Goal: Transaction & Acquisition: Obtain resource

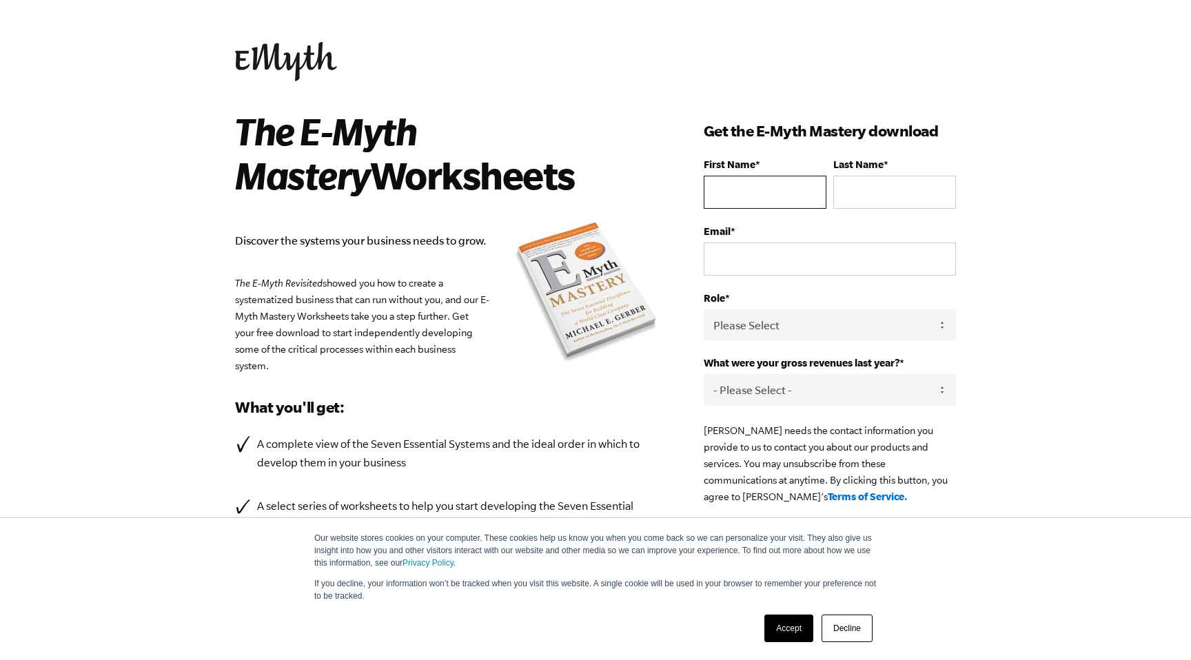
click at [743, 185] on input "First Name *" at bounding box center [765, 192] width 123 height 33
type input "[PERSON_NAME]"
type input "yasser@yassersoliman.com"
click at [880, 330] on select "Please Select Owner Partner / Co-Owner Executive Employee / Other" at bounding box center [830, 325] width 252 height 31
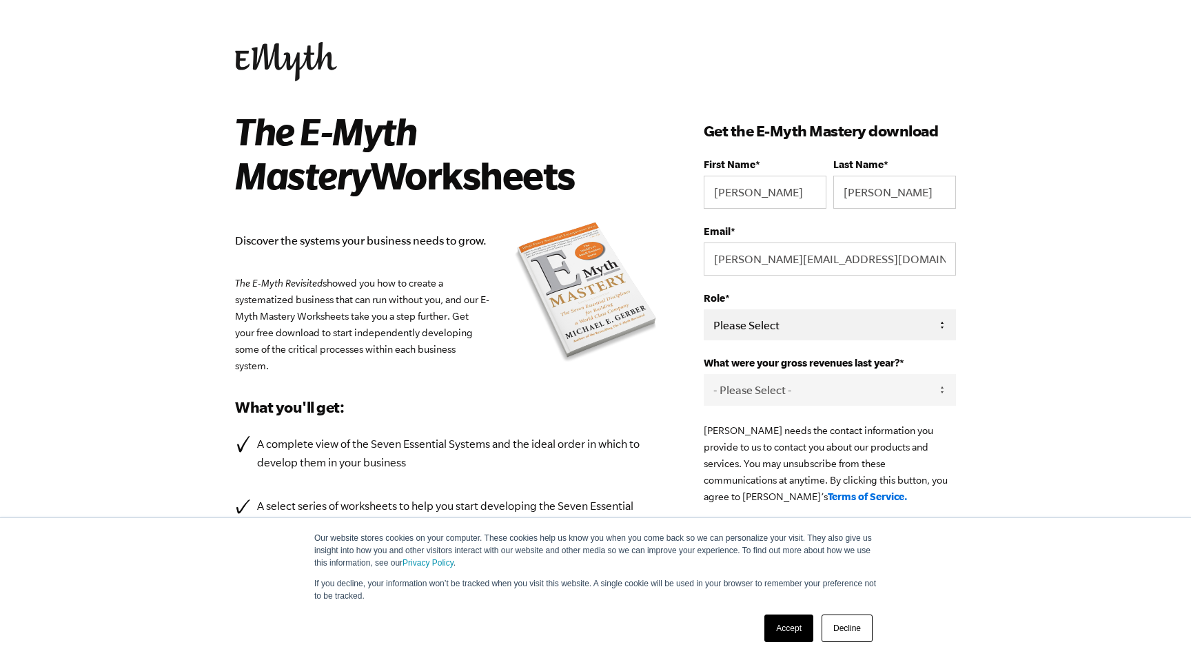
select select "Owner"
click at [704, 310] on select "Please Select Owner Partner / Co-Owner Executive Employee / Other" at bounding box center [830, 325] width 252 height 31
click at [813, 377] on select "- Please Select - 0-75K 76-150K 151-275K 276-500K 501-750K 751-1M 1-2.5M 2.5-5M…" at bounding box center [830, 389] width 252 height 31
select select "76-150K"
click at [704, 376] on select "- Please Select - 0-75K 76-150K 151-275K 276-500K 501-750K 751-1M 1-2.5M 2.5-5M…" at bounding box center [830, 389] width 252 height 31
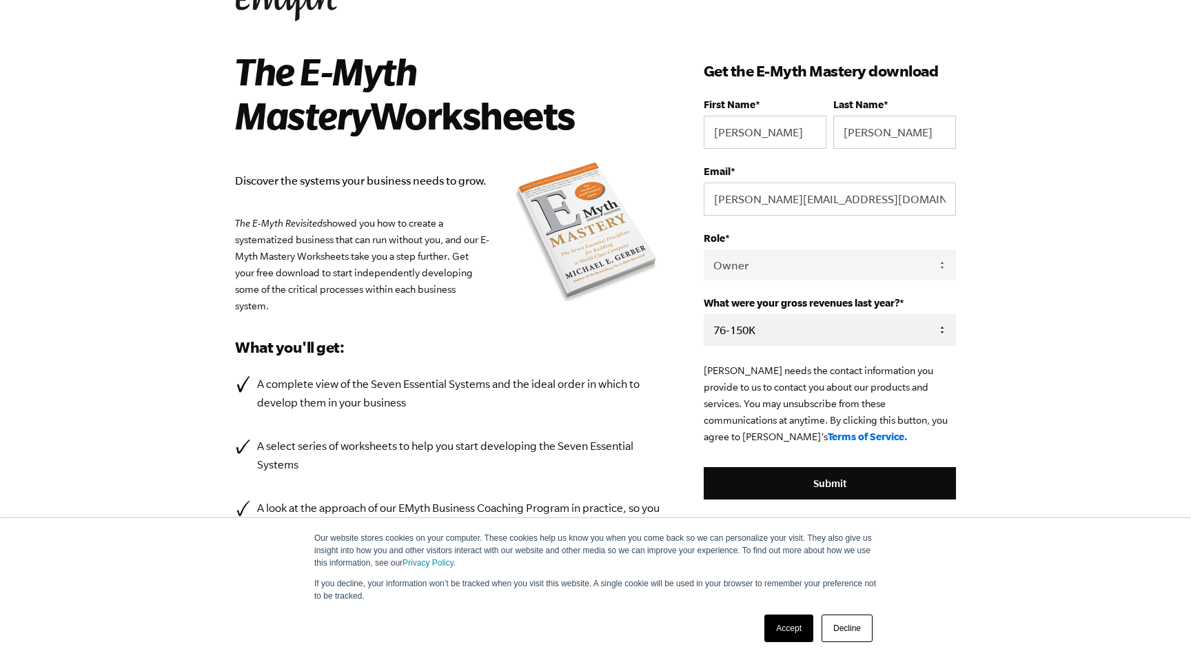
scroll to position [123, 0]
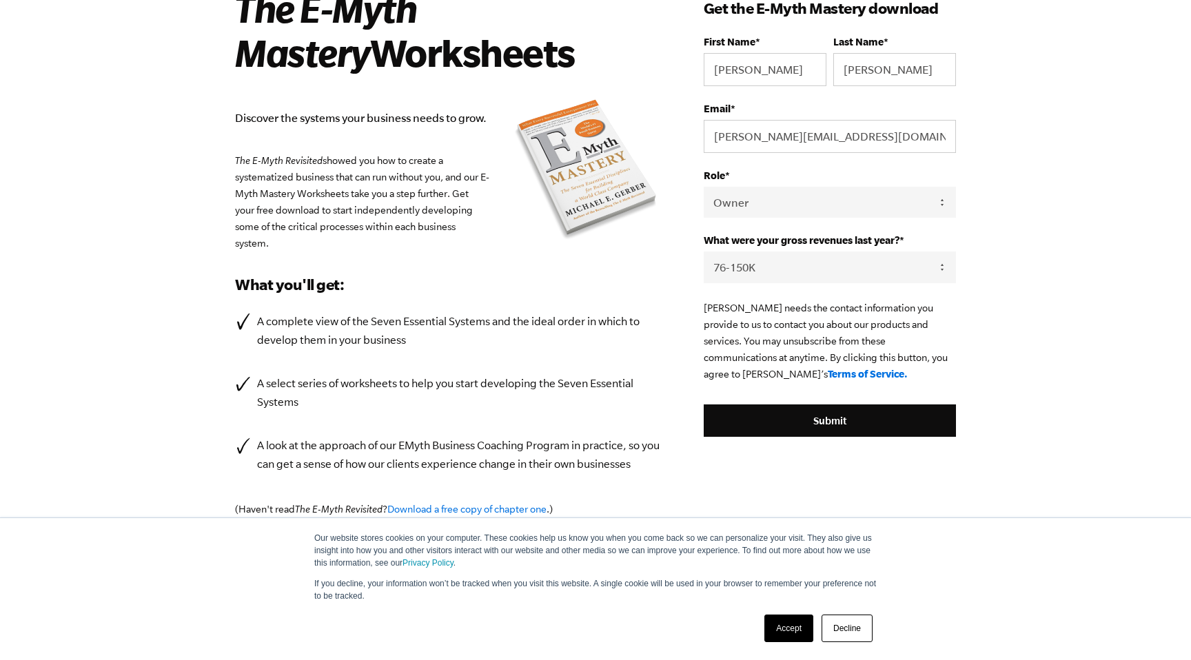
click at [794, 625] on link "Accept" at bounding box center [789, 629] width 49 height 28
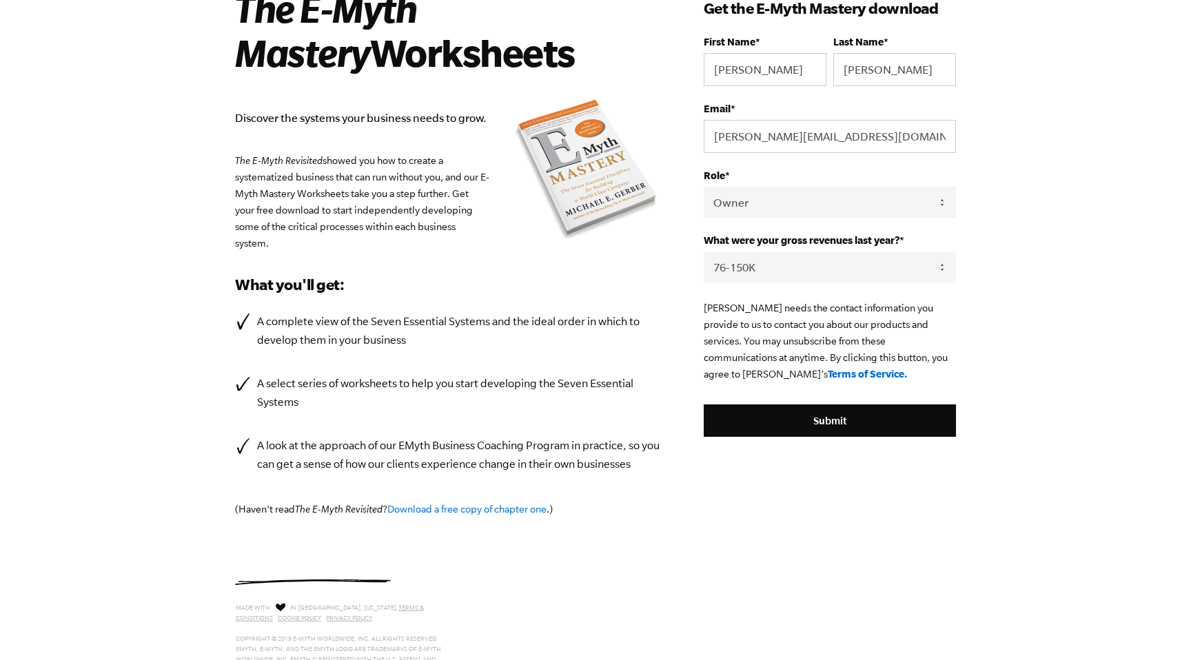
scroll to position [192, 0]
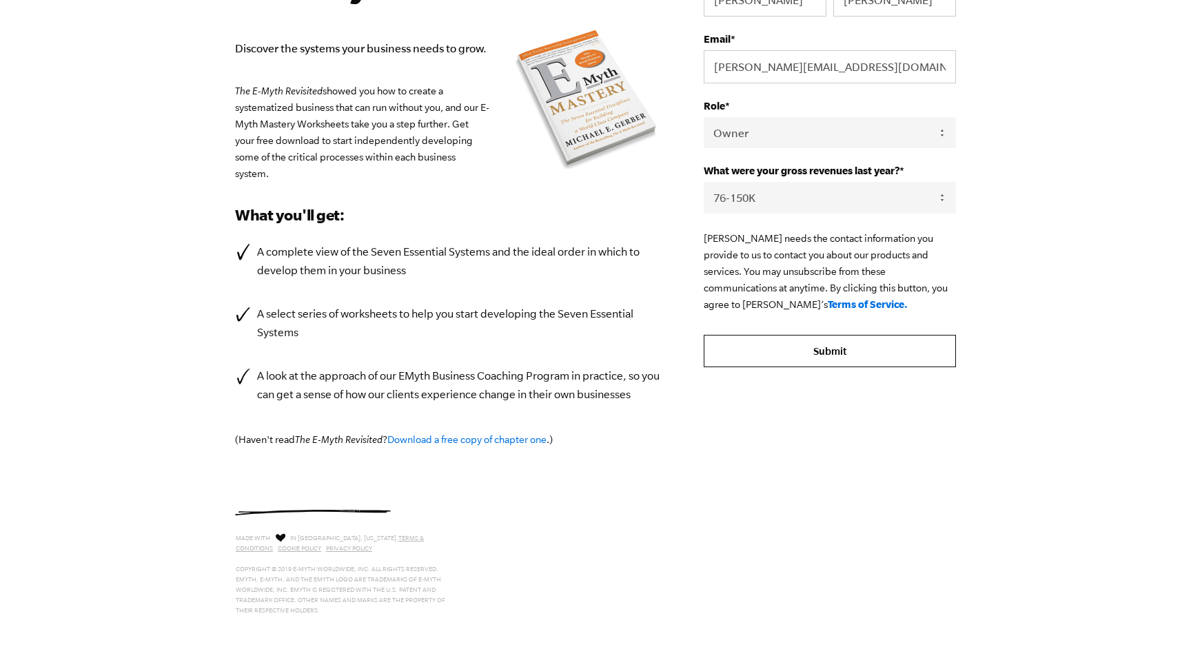
click at [854, 345] on input "Submit" at bounding box center [830, 351] width 252 height 33
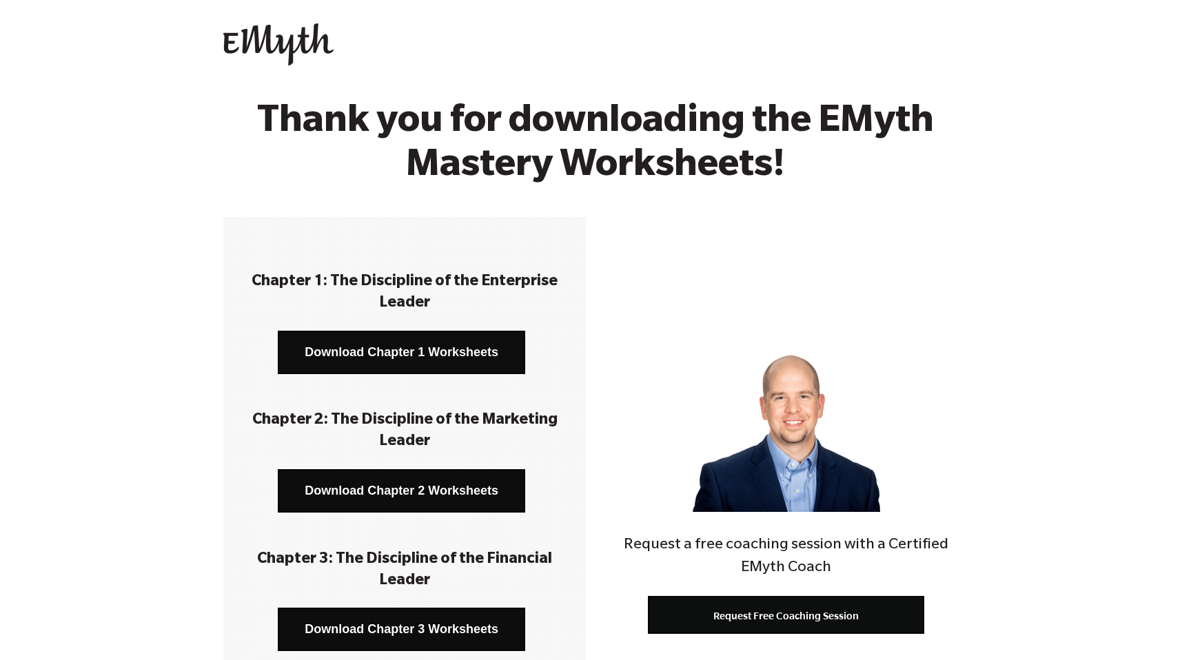
click at [421, 348] on link "Download Chapter 1 Worksheets" at bounding box center [401, 352] width 247 height 43
click at [421, 501] on link "Download Chapter 2 Worksheets" at bounding box center [401, 490] width 247 height 43
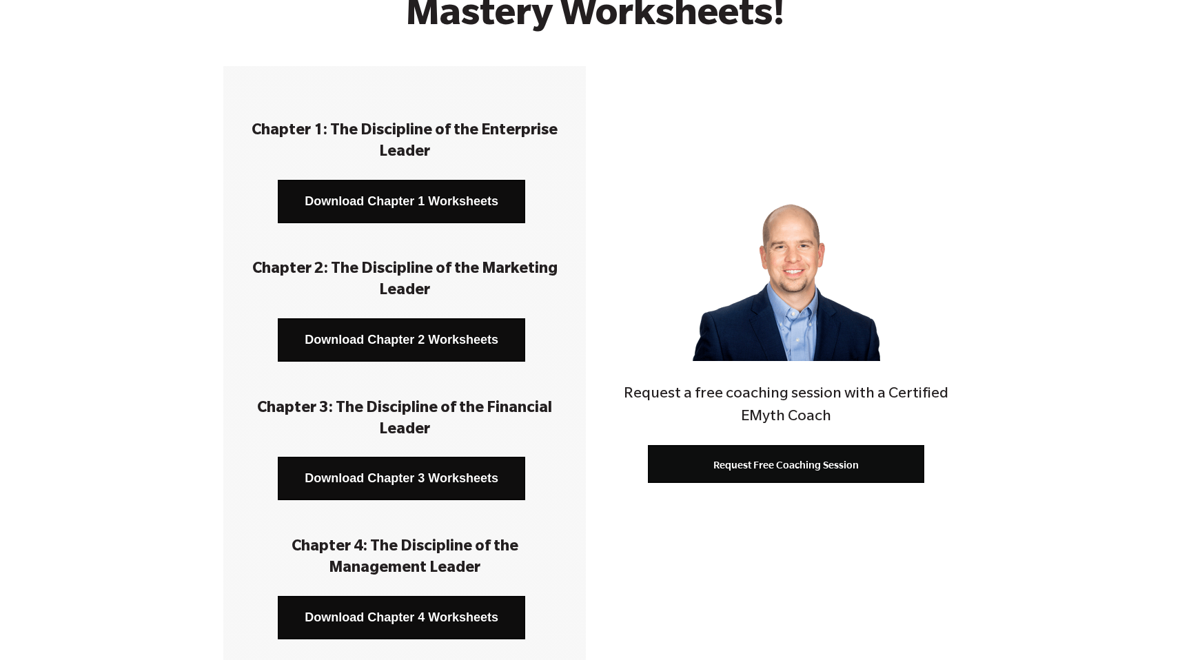
click at [435, 461] on link "Download Chapter 3 Worksheets" at bounding box center [401, 478] width 247 height 43
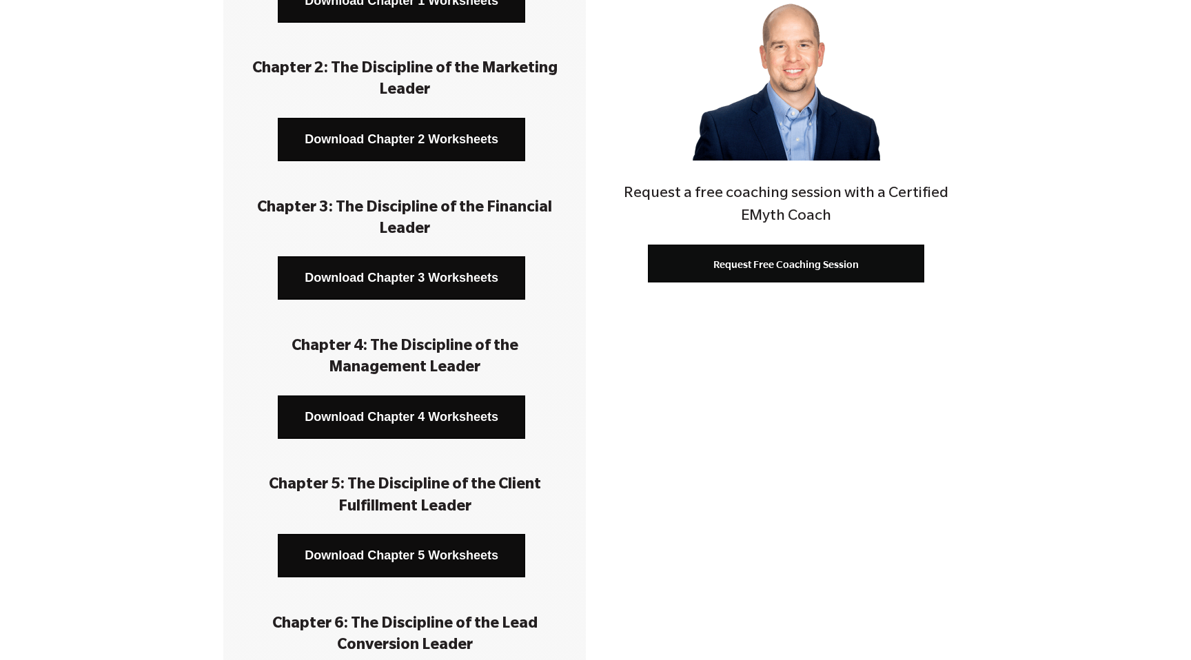
scroll to position [426, 0]
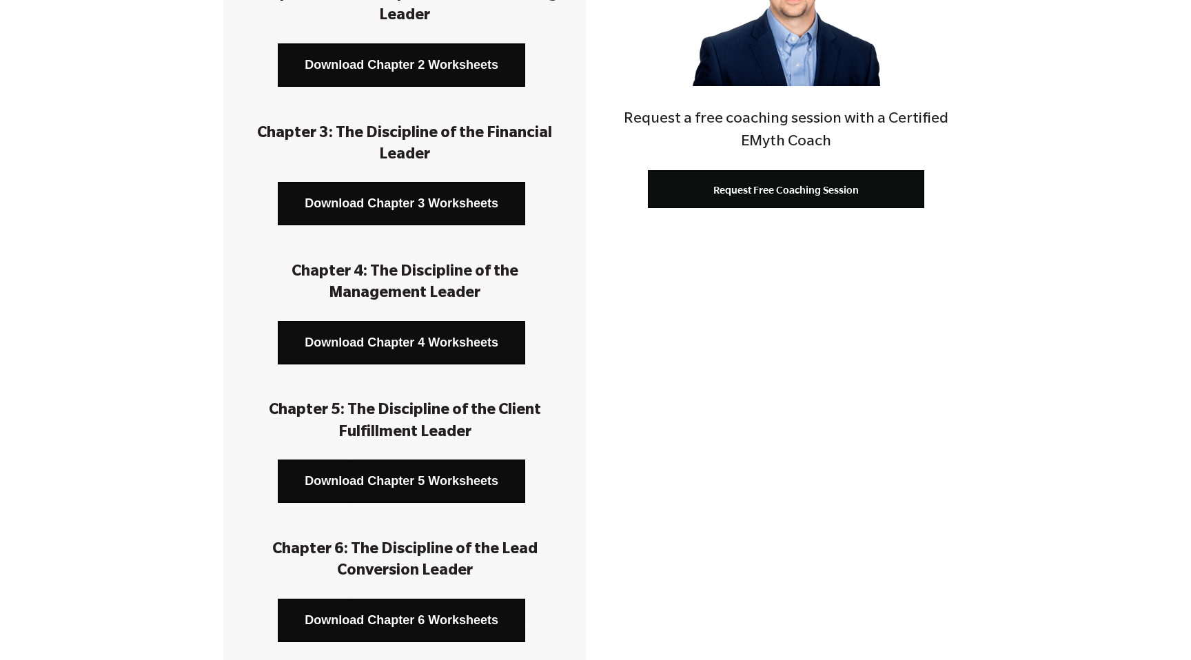
click at [458, 350] on link "Download Chapter 4 Worksheets" at bounding box center [401, 342] width 247 height 43
click at [456, 481] on link "Download Chapter 5 Worksheets" at bounding box center [401, 481] width 247 height 43
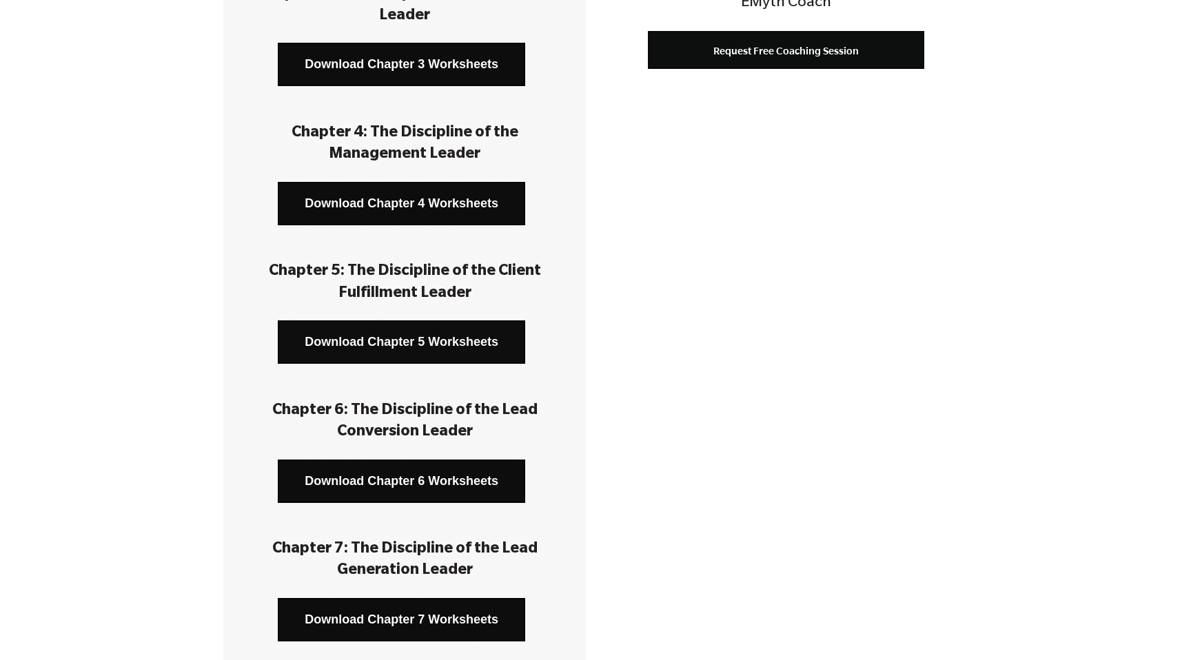
scroll to position [609, 0]
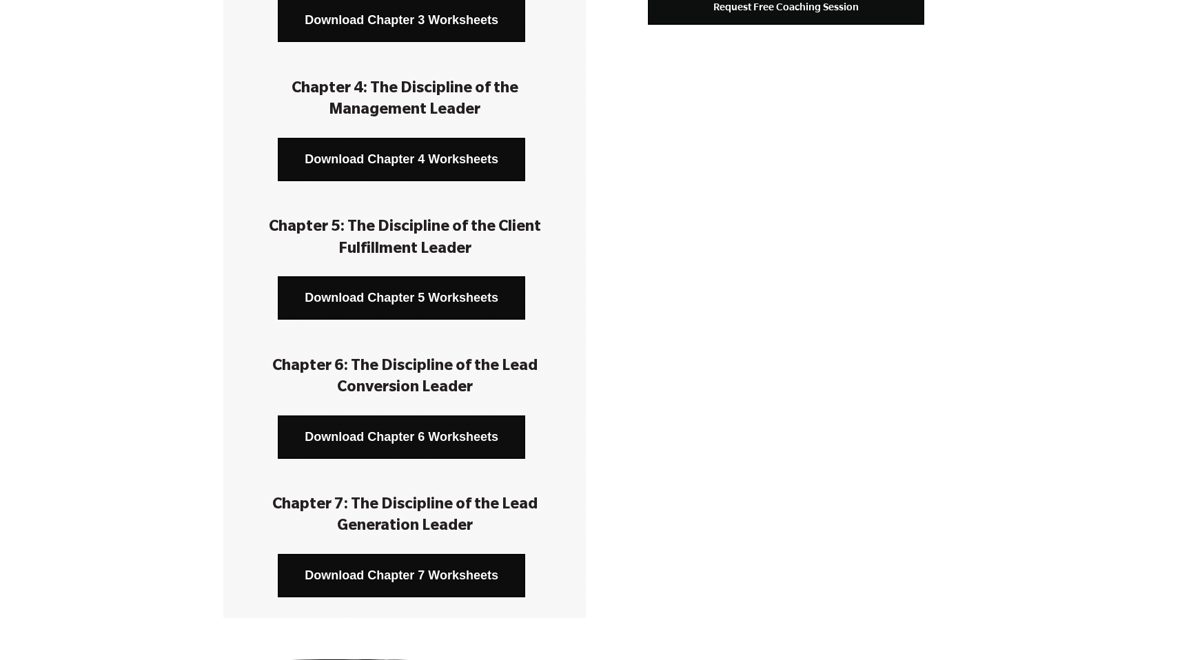
click at [464, 429] on link "Download Chapter 6 Worksheets" at bounding box center [401, 437] width 247 height 43
click at [459, 576] on link "Download Chapter 7 Worksheets" at bounding box center [401, 575] width 247 height 43
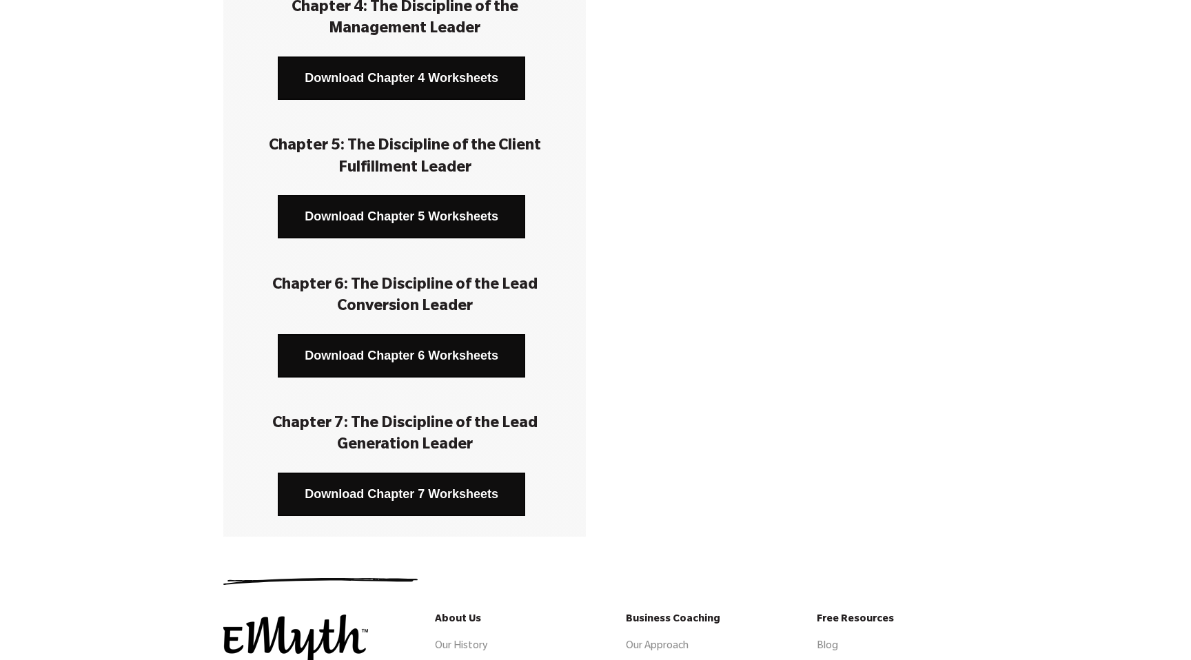
scroll to position [789, 0]
